Goal: Task Accomplishment & Management: Manage account settings

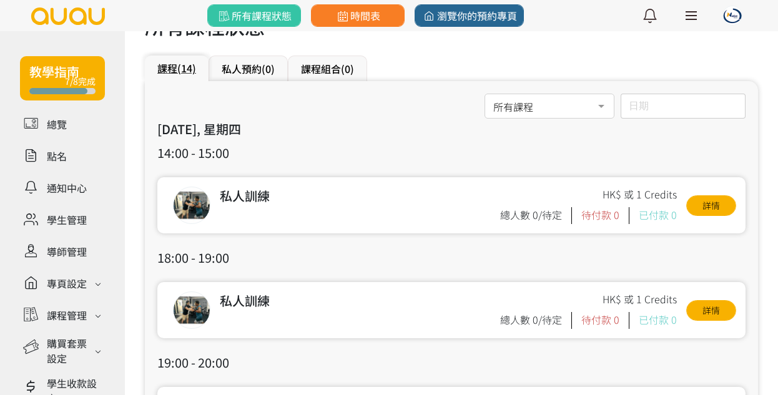
scroll to position [141, 0]
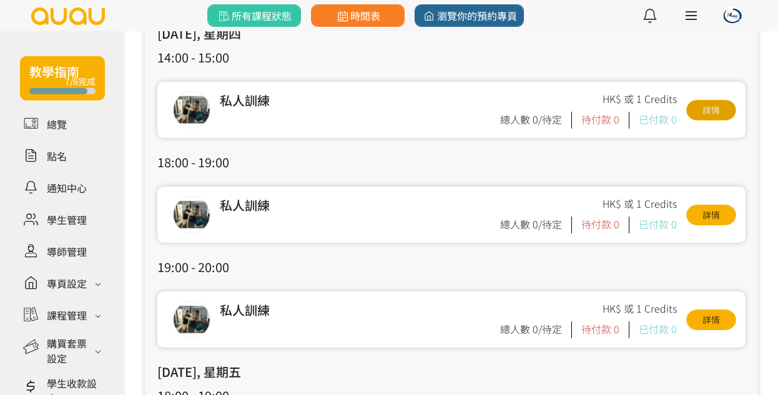
click at [700, 110] on link "詳情" at bounding box center [711, 110] width 50 height 21
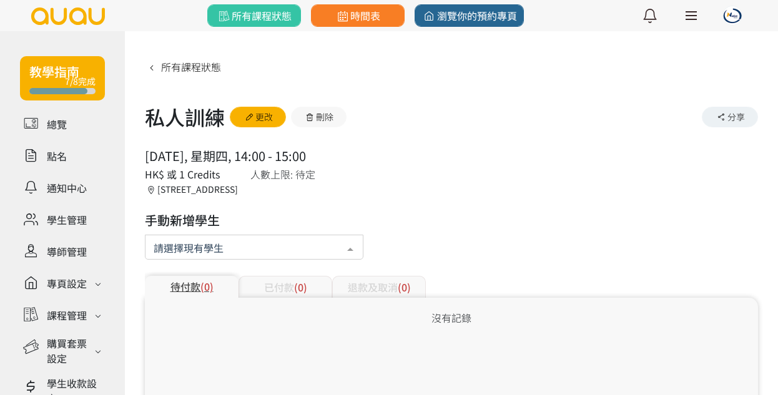
click at [243, 248] on div at bounding box center [254, 247] width 219 height 25
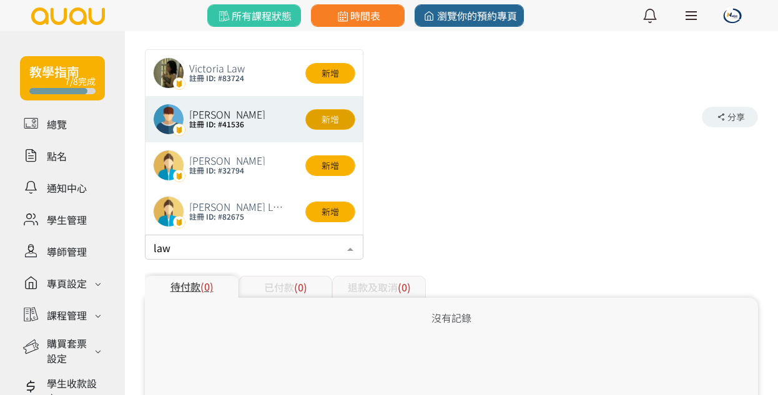
click at [330, 125] on button "新增" at bounding box center [330, 119] width 50 height 21
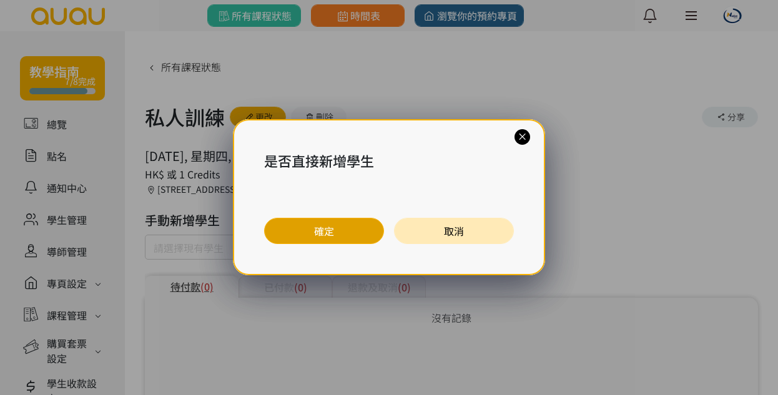
click at [337, 227] on button "確定" at bounding box center [324, 231] width 120 height 26
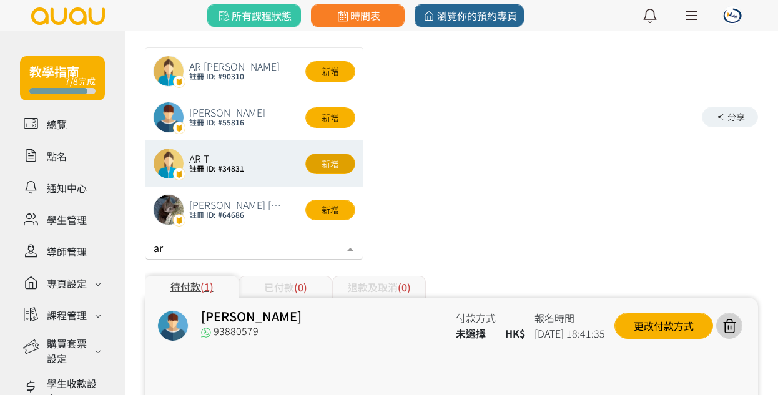
click at [321, 161] on button "新增" at bounding box center [330, 164] width 50 height 21
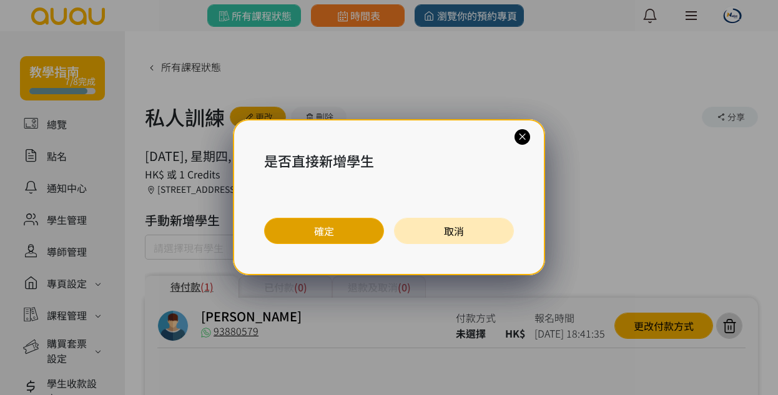
click at [326, 233] on button "確定" at bounding box center [324, 231] width 120 height 26
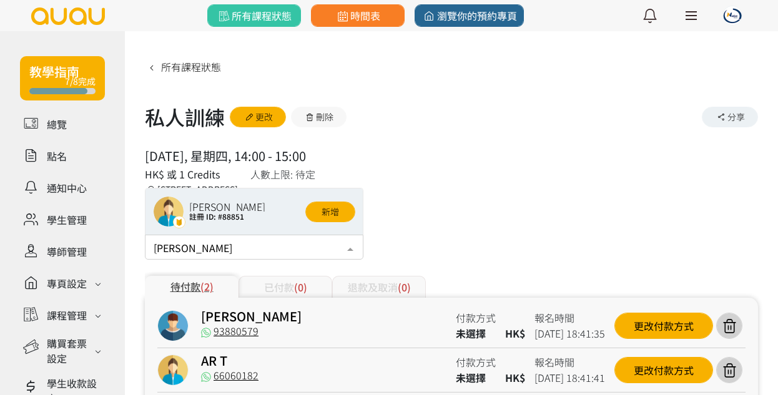
type input "[PERSON_NAME]"
click at [342, 216] on button "新增" at bounding box center [330, 212] width 50 height 21
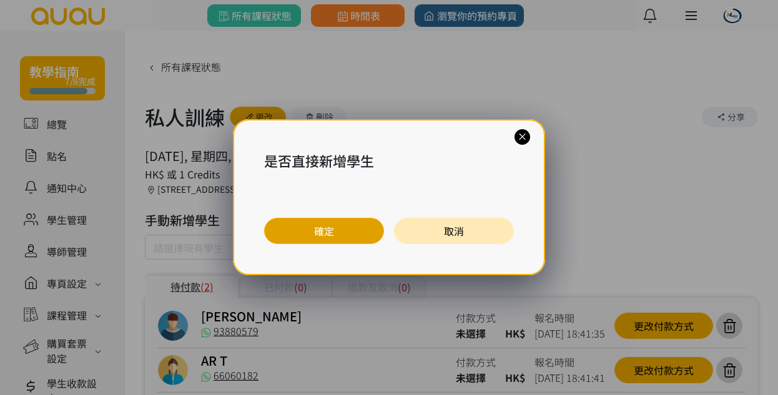
click at [340, 222] on button "確定" at bounding box center [324, 231] width 120 height 26
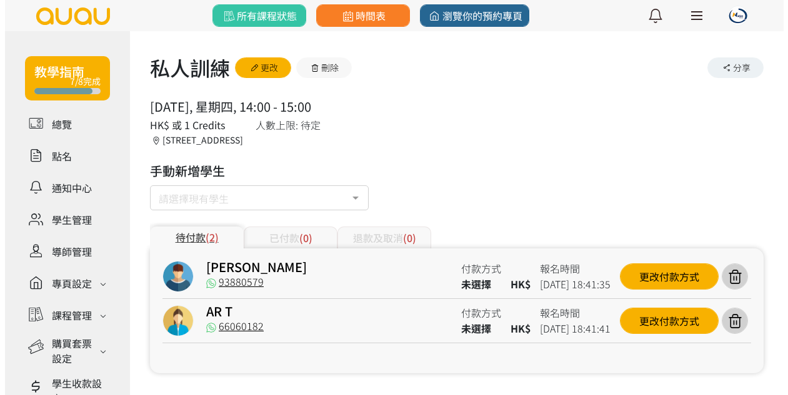
scroll to position [89, 0]
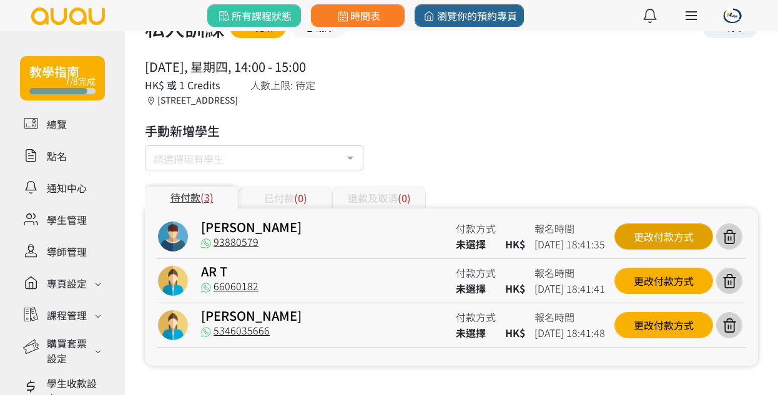
click at [641, 235] on div "更改付款方式" at bounding box center [664, 237] width 99 height 26
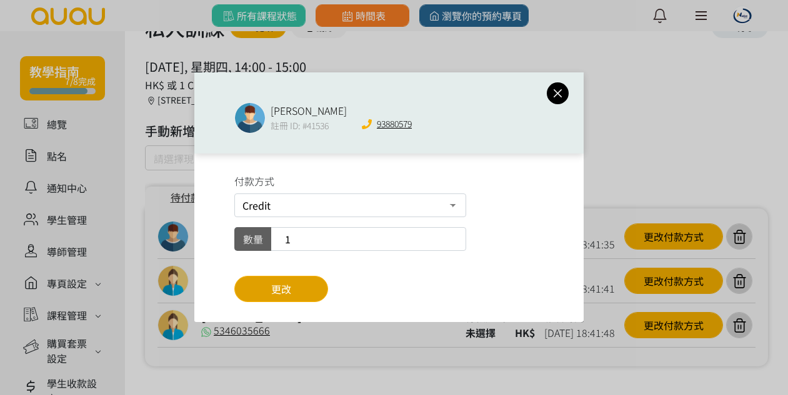
click at [324, 288] on button "更改" at bounding box center [281, 289] width 94 height 26
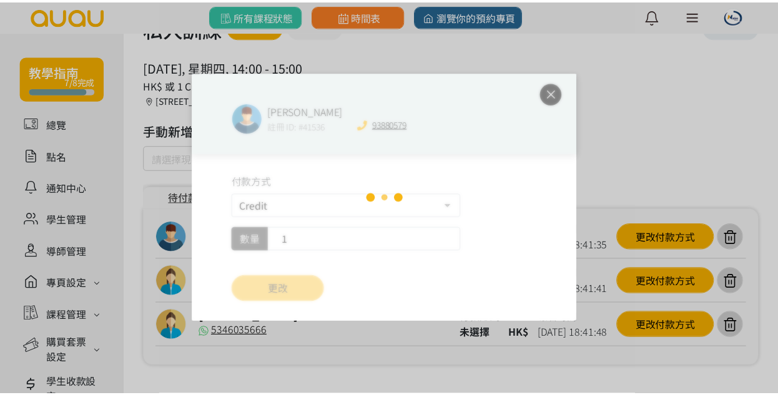
scroll to position [56, 0]
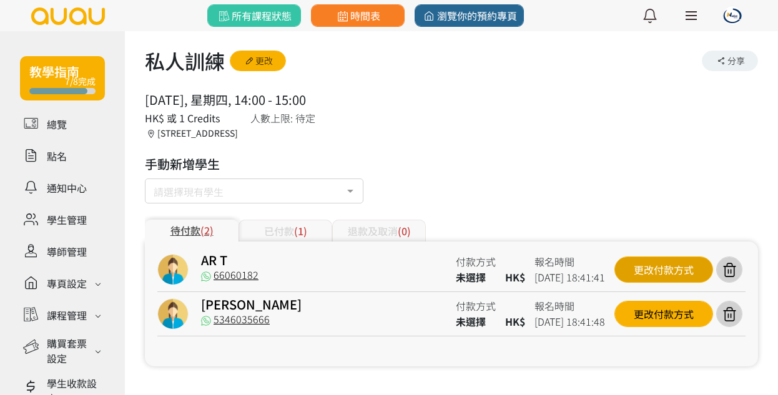
click at [625, 269] on div "更改付款方式" at bounding box center [664, 270] width 99 height 26
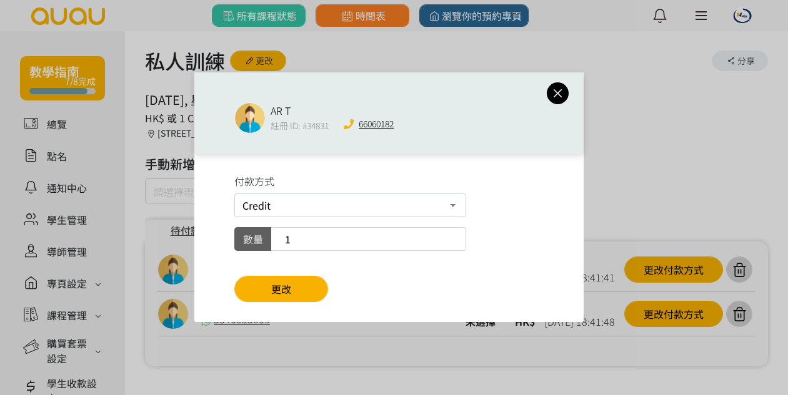
click at [332, 295] on div "付款方式 Credit 現場付款 數量 1 更改" at bounding box center [388, 238] width 389 height 169
click at [319, 291] on button "更改" at bounding box center [281, 289] width 94 height 26
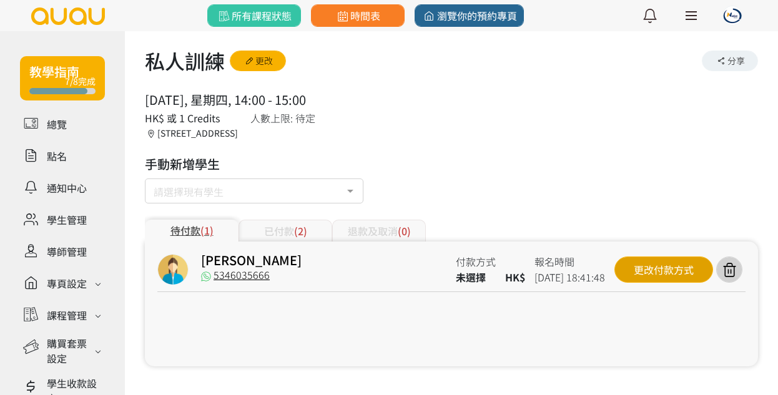
click at [640, 269] on div "更改付款方式" at bounding box center [664, 270] width 99 height 26
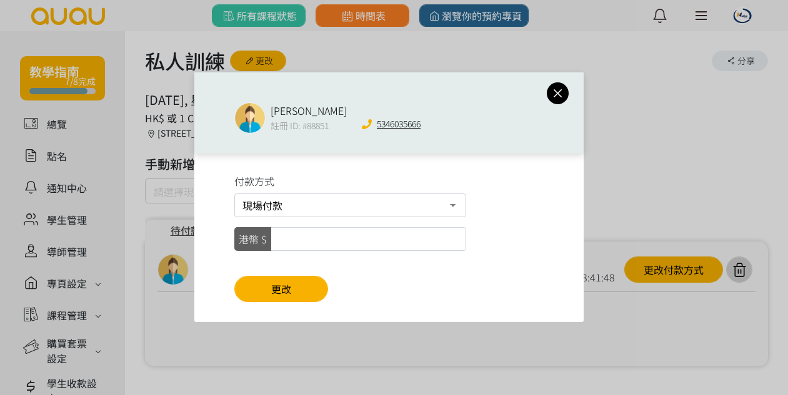
click at [558, 95] on icon at bounding box center [558, 94] width 22 height 16
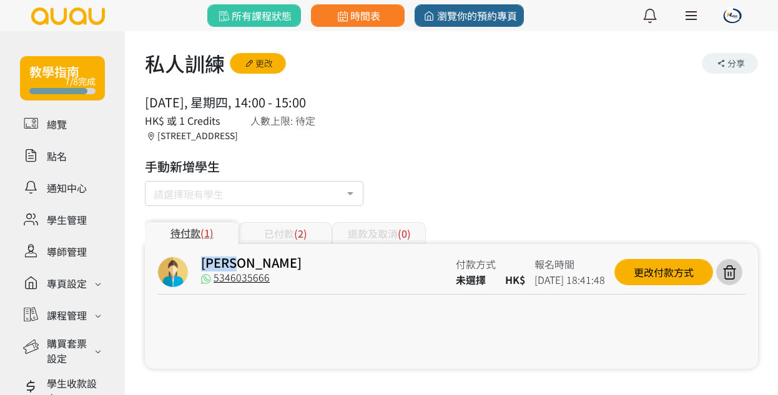
scroll to position [10, 0]
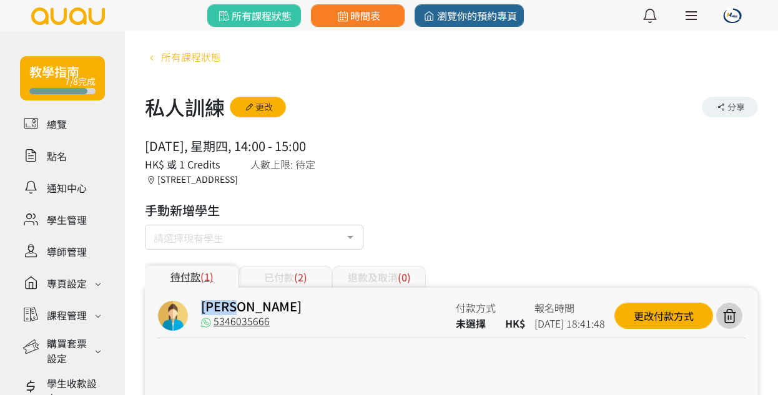
click at [169, 62] on span "所有課程狀態" at bounding box center [191, 56] width 60 height 15
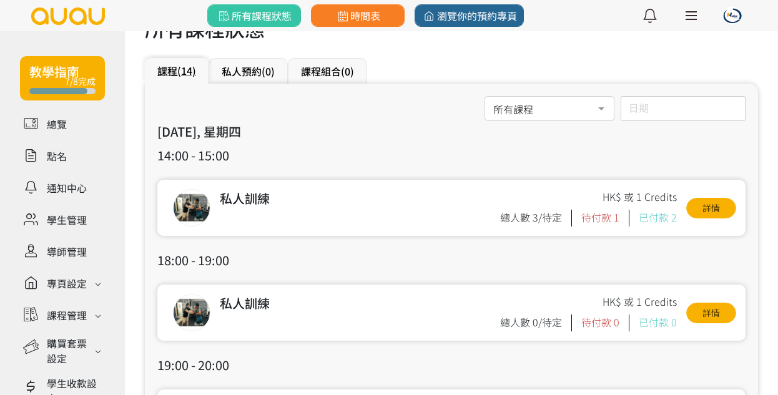
scroll to position [88, 0]
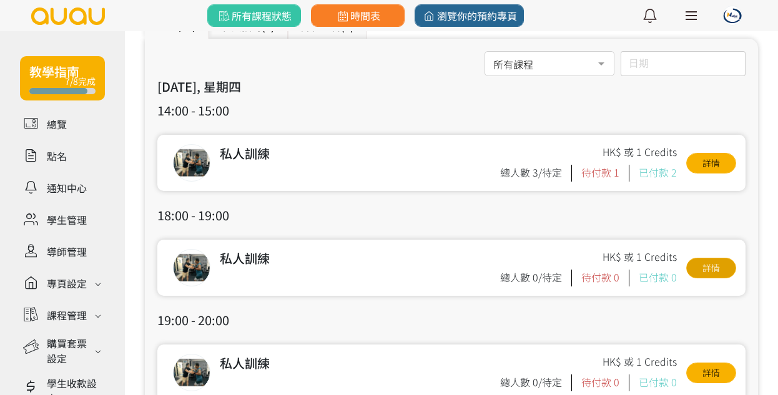
click at [697, 270] on link "詳情" at bounding box center [711, 268] width 50 height 21
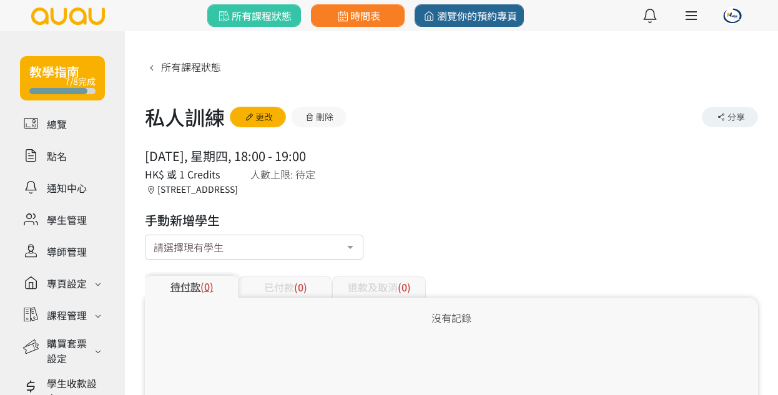
click at [312, 252] on div "請選擇現有學生" at bounding box center [254, 247] width 219 height 25
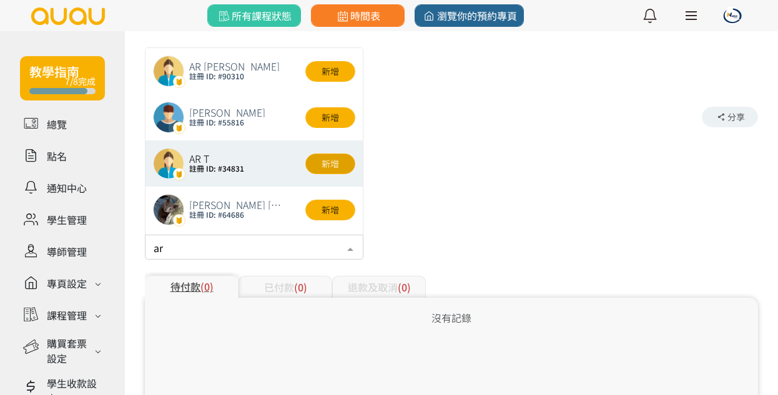
click at [324, 164] on button "新增" at bounding box center [330, 164] width 50 height 21
type input "ar"
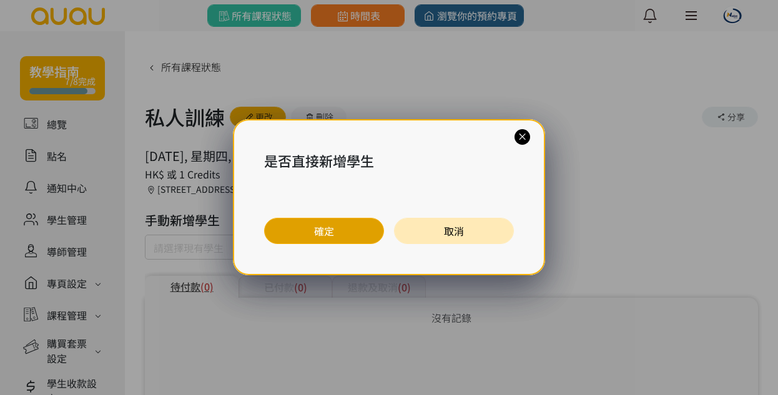
click at [331, 230] on button "確定" at bounding box center [324, 231] width 120 height 26
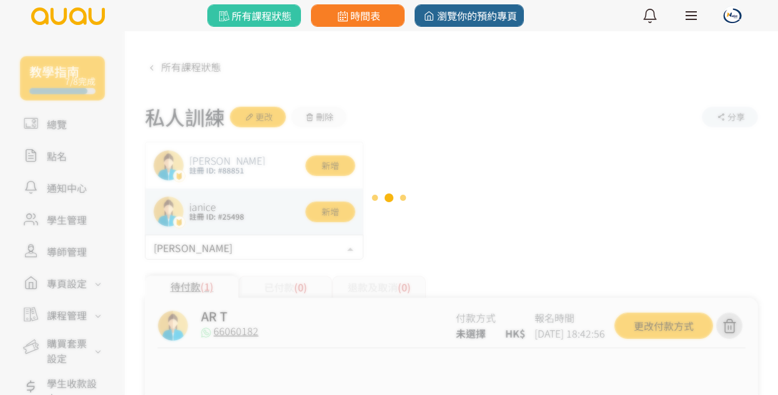
type input "[PERSON_NAME]"
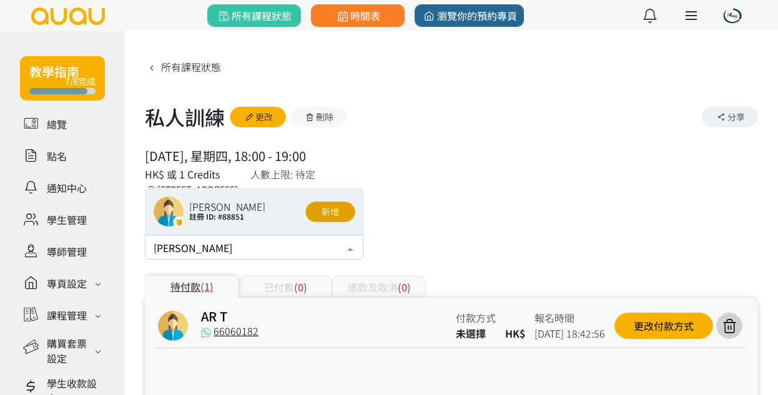
click at [342, 214] on button "新增" at bounding box center [330, 212] width 50 height 21
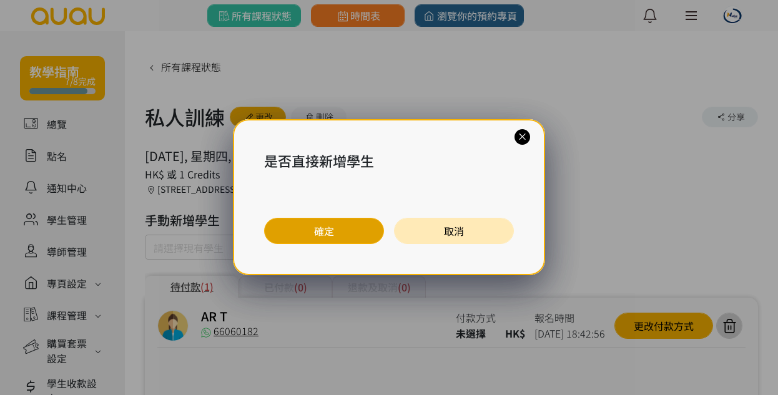
click at [344, 227] on button "確定" at bounding box center [324, 231] width 120 height 26
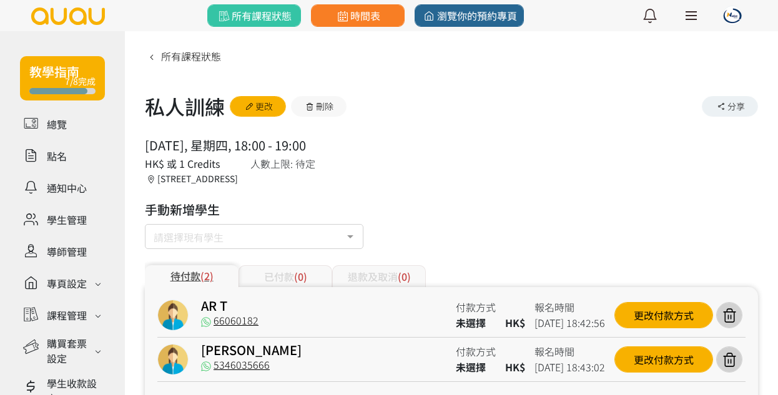
scroll to position [29, 0]
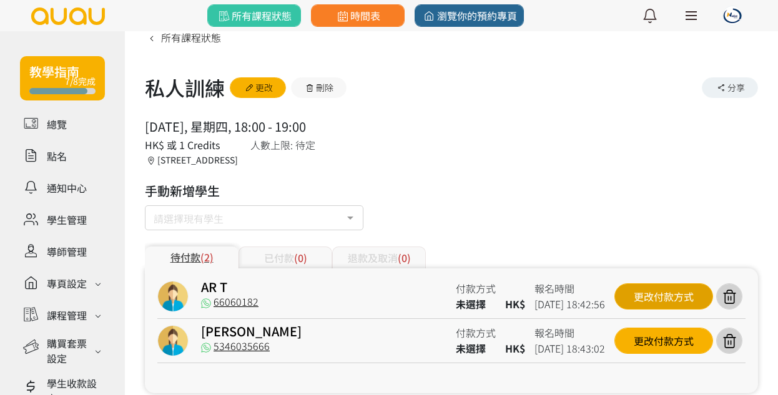
click at [638, 294] on div "更改付款方式" at bounding box center [664, 297] width 99 height 26
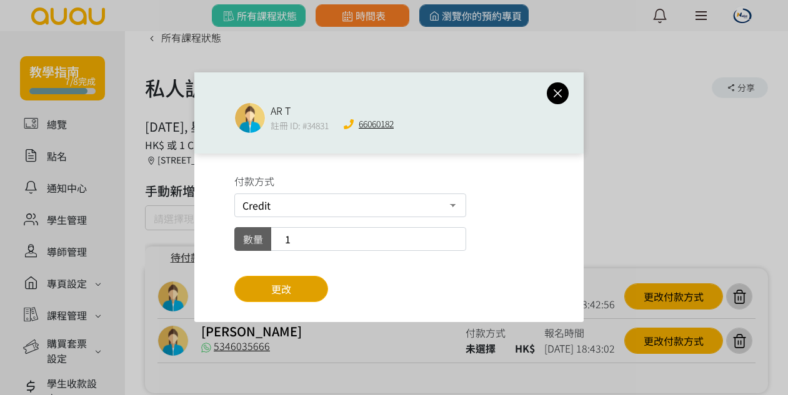
click at [322, 291] on button "更改" at bounding box center [281, 289] width 94 height 26
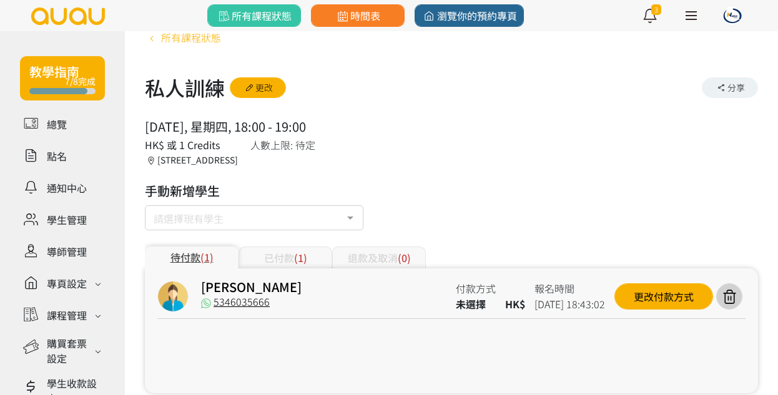
click at [209, 40] on span "所有課程狀態" at bounding box center [191, 37] width 60 height 15
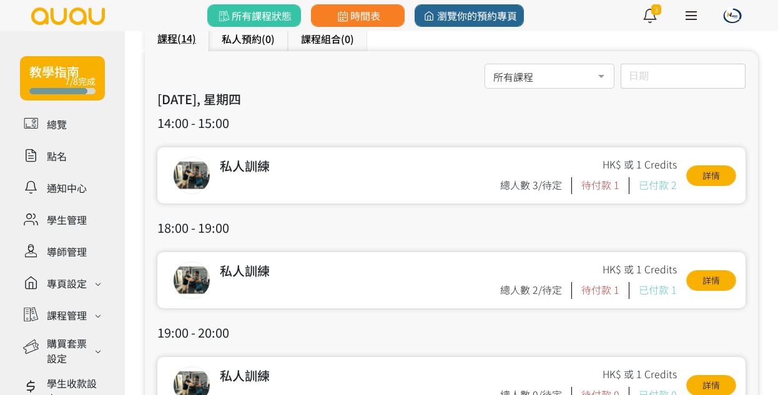
scroll to position [116, 0]
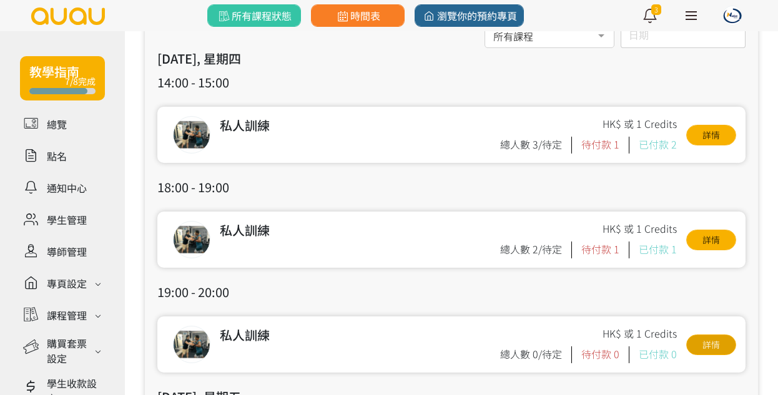
click at [713, 341] on link "詳情" at bounding box center [711, 345] width 50 height 21
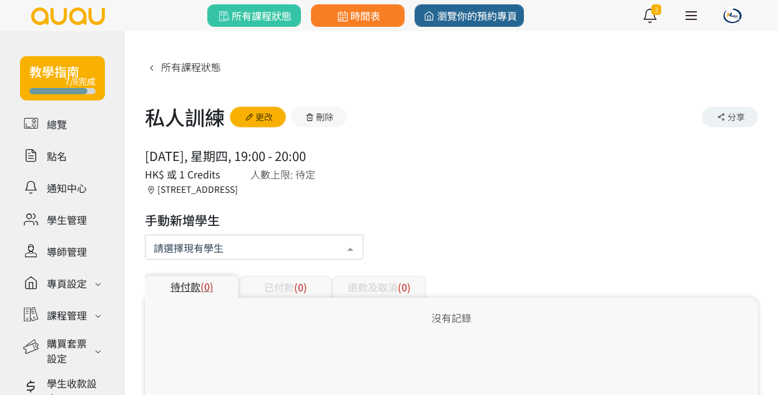
click at [321, 251] on div at bounding box center [254, 247] width 219 height 25
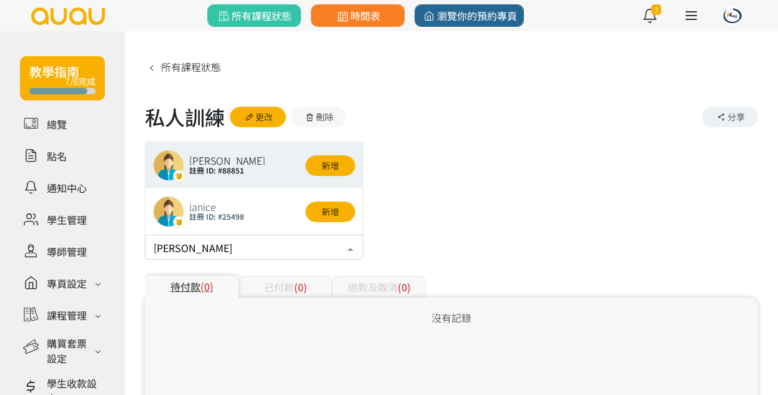
type input "[PERSON_NAME]"
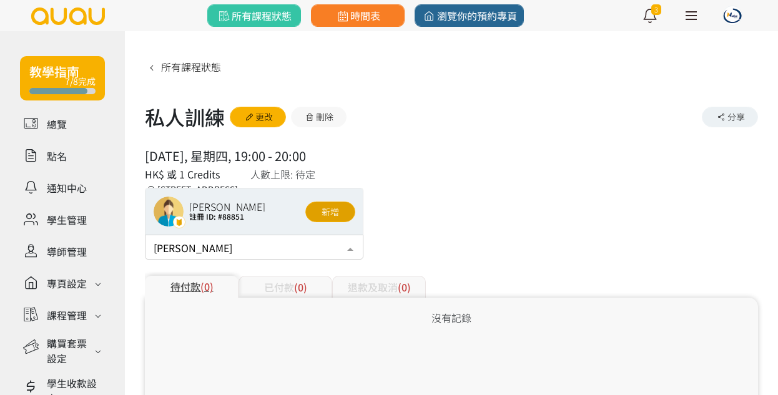
click at [339, 213] on button "新增" at bounding box center [330, 212] width 50 height 21
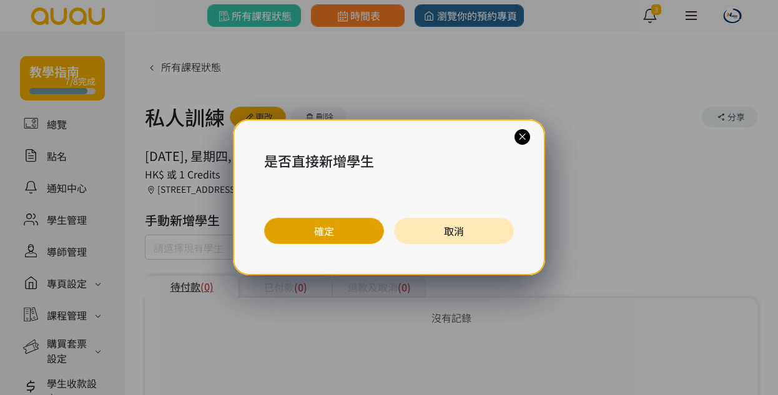
click at [350, 226] on button "確定" at bounding box center [324, 231] width 120 height 26
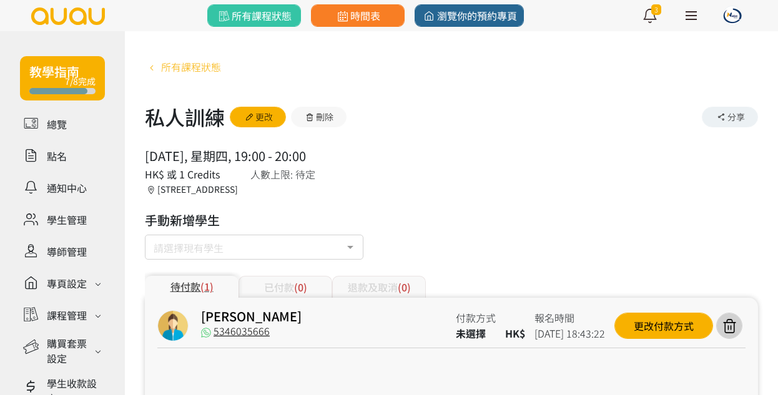
click at [209, 69] on span "所有課程狀態" at bounding box center [191, 66] width 60 height 15
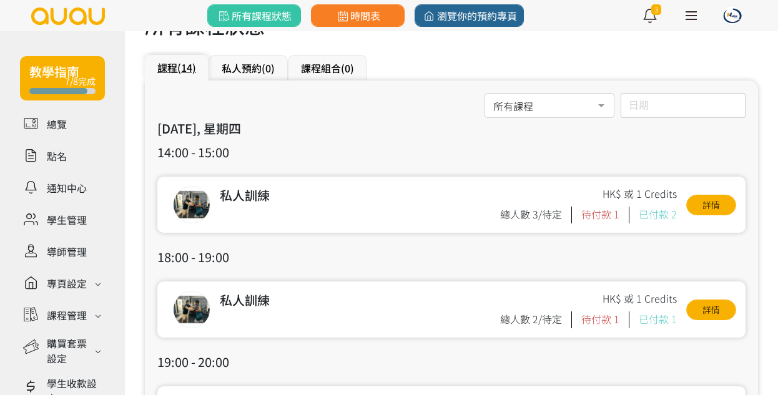
scroll to position [49, 0]
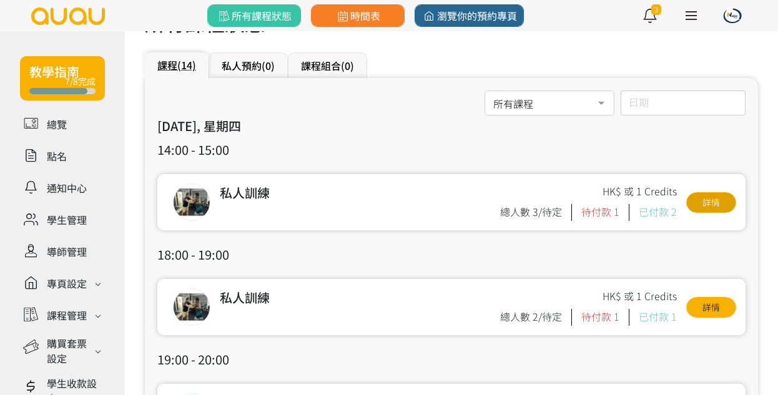
click at [697, 208] on link "詳情" at bounding box center [711, 202] width 50 height 21
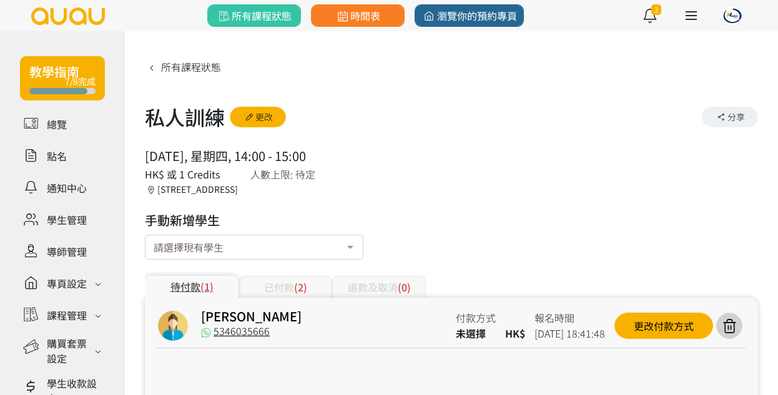
click at [295, 281] on span "(2)" at bounding box center [300, 287] width 13 height 15
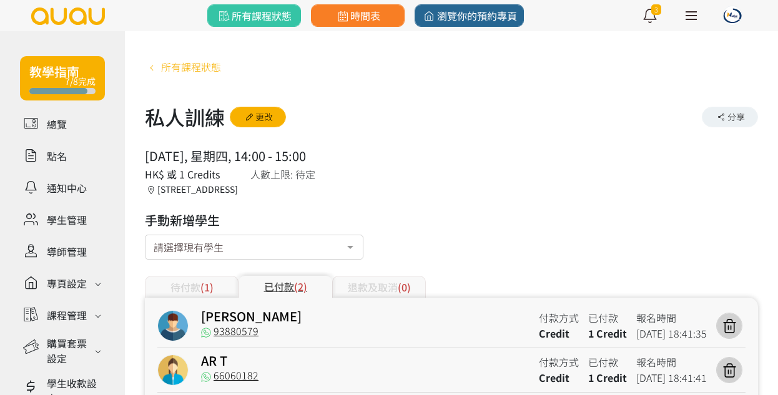
click at [196, 66] on span "所有課程狀態" at bounding box center [191, 66] width 60 height 15
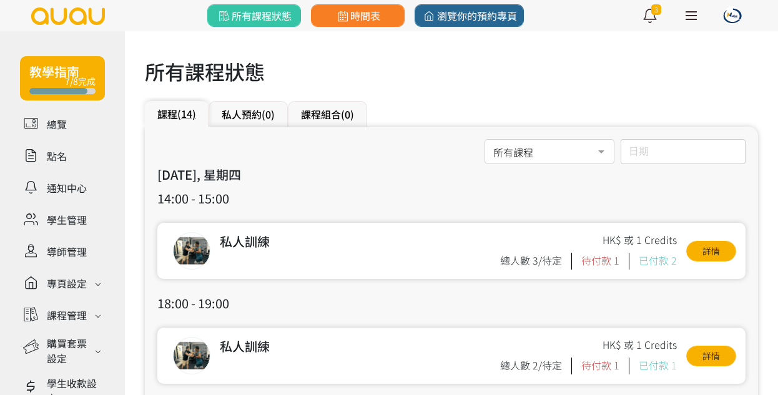
scroll to position [93, 0]
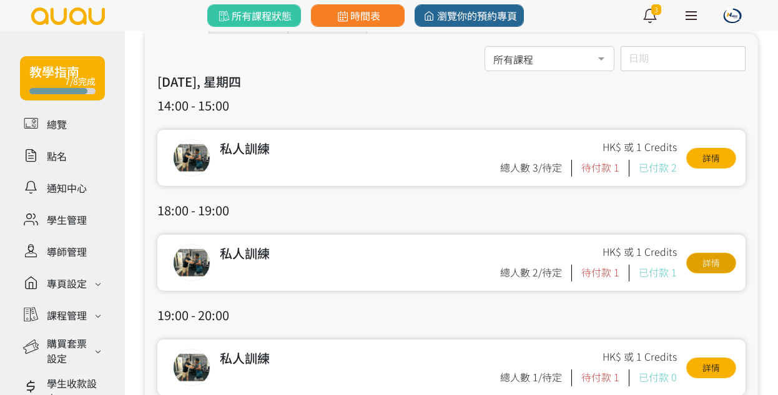
click at [707, 265] on link "詳情" at bounding box center [711, 263] width 50 height 21
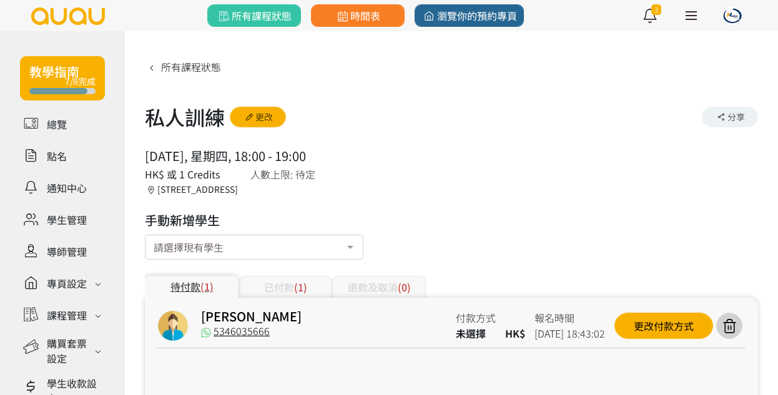
click at [304, 284] on span "(1)" at bounding box center [300, 287] width 13 height 15
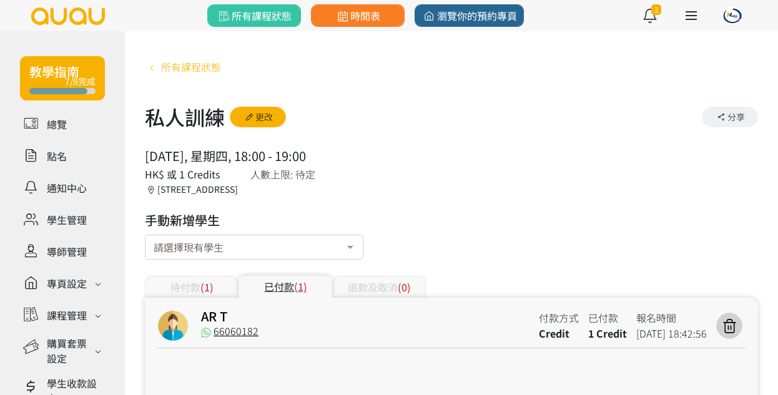
click at [205, 74] on span "所有課程狀態" at bounding box center [191, 66] width 60 height 15
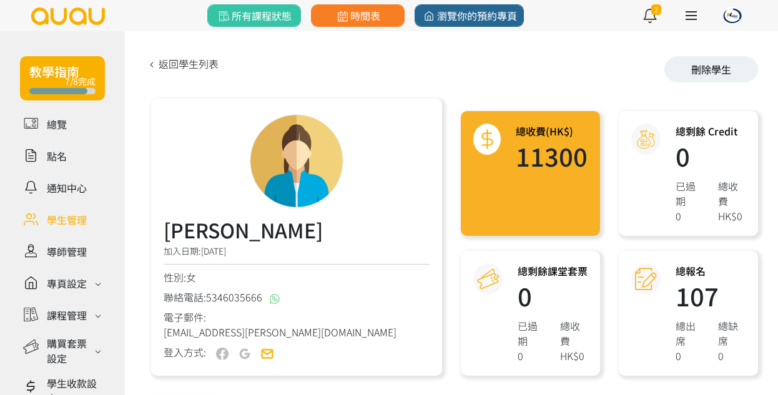
scroll to position [90, 0]
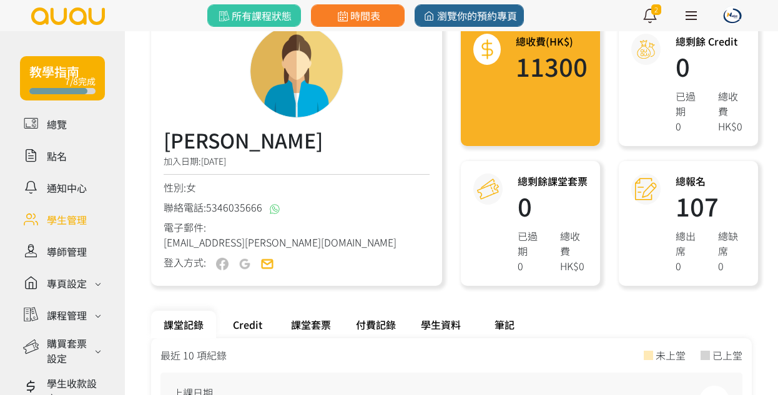
click at [250, 324] on div "Credit" at bounding box center [247, 324] width 62 height 27
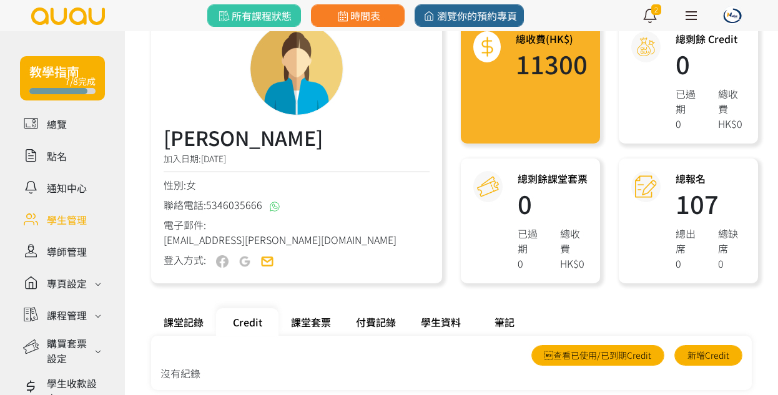
scroll to position [116, 0]
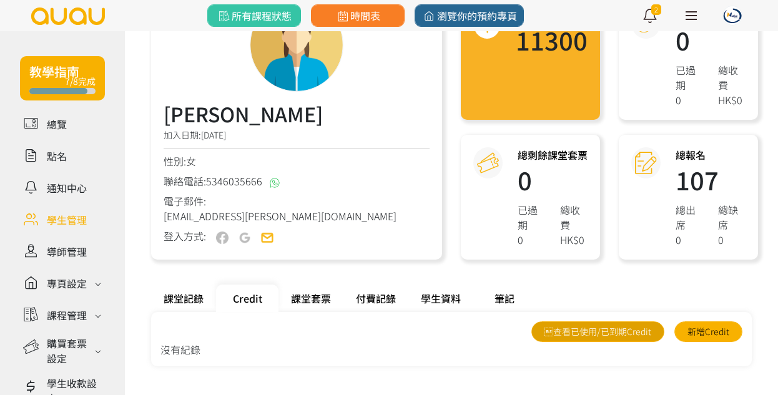
click at [583, 333] on link "查看已使用/已到期Credit" at bounding box center [598, 332] width 133 height 21
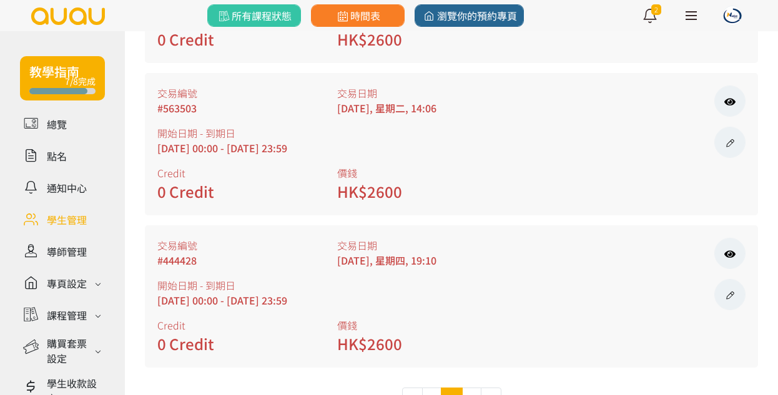
scroll to position [1019, 0]
